Goal: Task Accomplishment & Management: Use online tool/utility

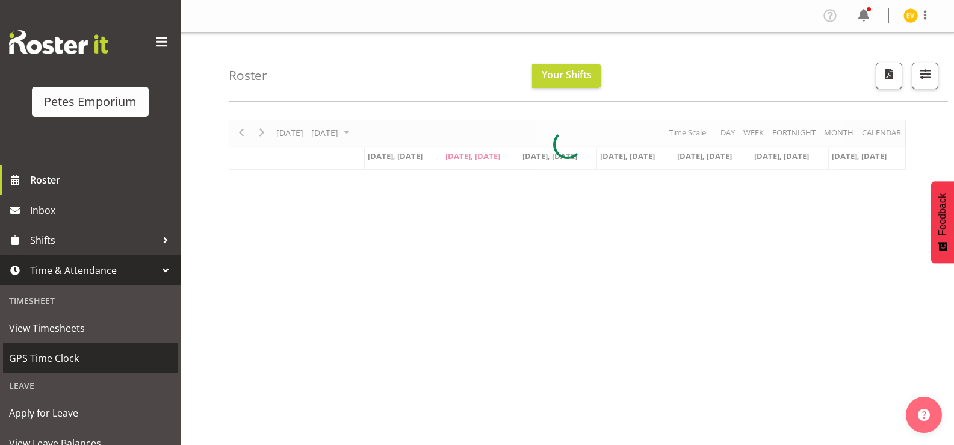
click at [120, 362] on span "GPS Time Clock" at bounding box center [90, 358] width 162 height 18
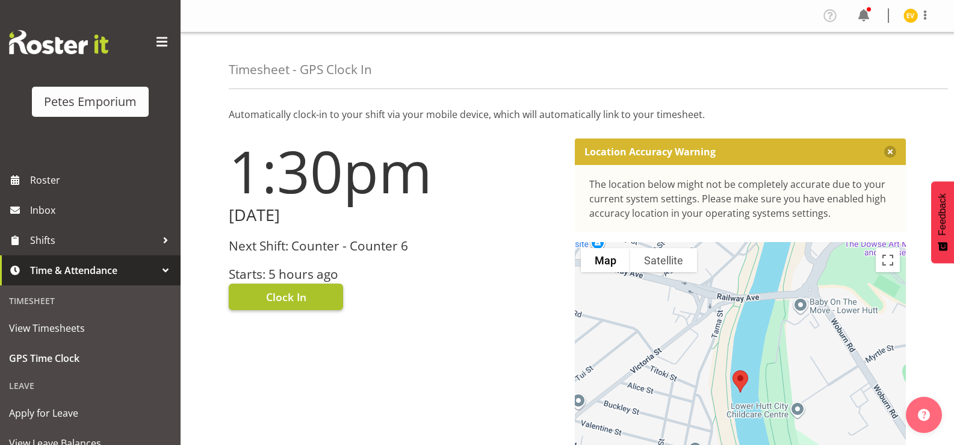
click at [298, 297] on span "Clock In" at bounding box center [286, 297] width 40 height 16
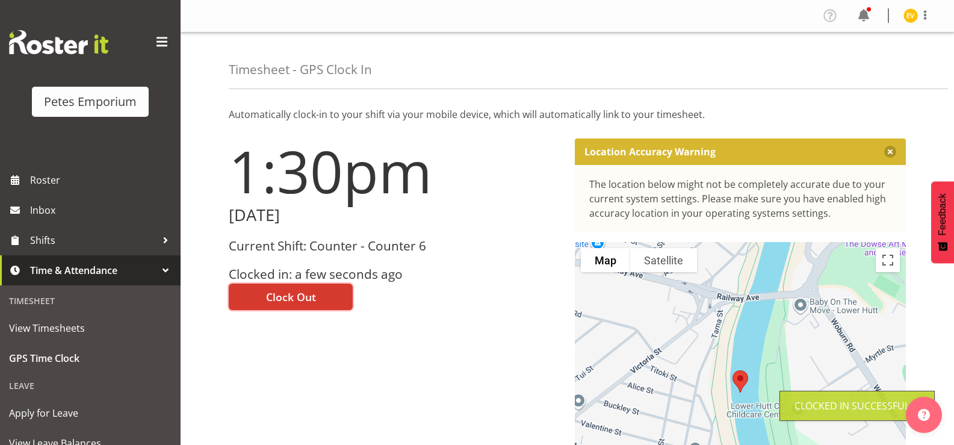
click at [906, 17] on img at bounding box center [910, 15] width 14 height 14
click at [873, 71] on link "Log Out" at bounding box center [875, 63] width 116 height 22
